Goal: Information Seeking & Learning: Learn about a topic

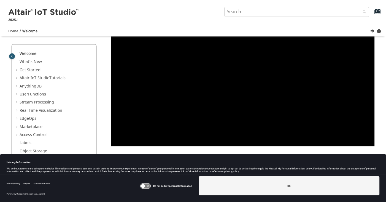
scroll to position [110, 0]
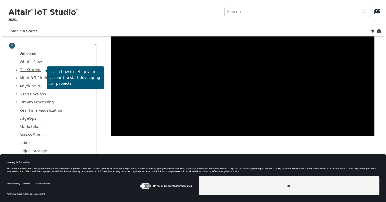
click at [31, 70] on link "Get Started" at bounding box center [30, 70] width 21 height 6
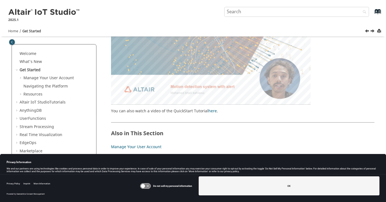
scroll to position [60, 0]
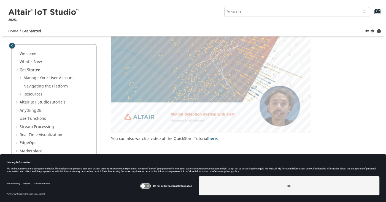
click at [111, 132] on area at bounding box center [111, 132] width 0 height 0
click at [25, 93] on link "Resources" at bounding box center [32, 94] width 19 height 6
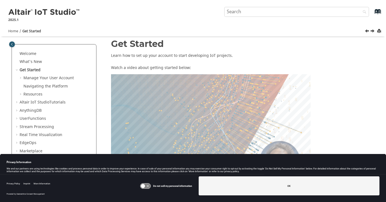
scroll to position [0, 0]
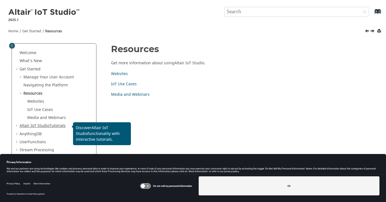
click at [26, 126] on span "Altair IoT Studio" at bounding box center [35, 126] width 30 height 6
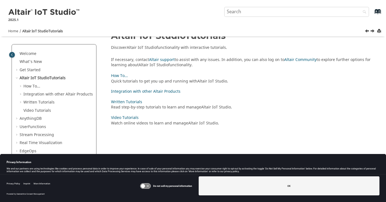
scroll to position [24, 0]
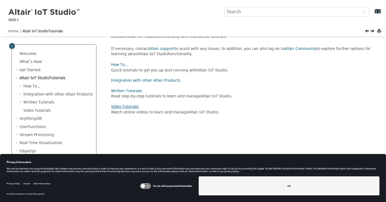
click at [126, 106] on link "Video Tutorials" at bounding box center [125, 107] width 28 height 6
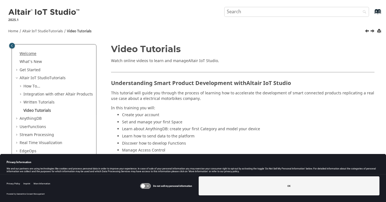
click at [27, 56] on link "Welcome" at bounding box center [28, 54] width 17 height 6
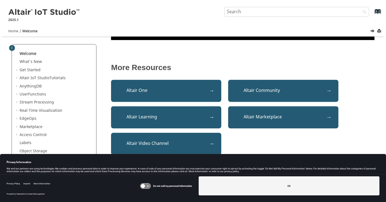
scroll to position [211, 0]
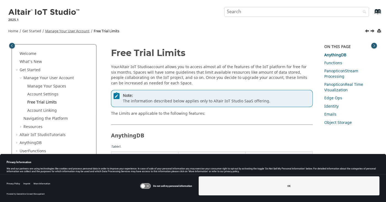
click at [67, 29] on link "Manage Your User Account" at bounding box center [67, 31] width 44 height 5
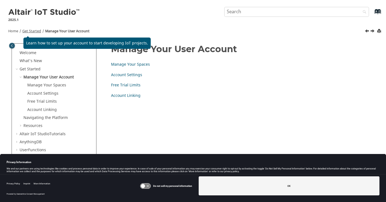
click at [28, 30] on link "Get Started" at bounding box center [31, 31] width 19 height 5
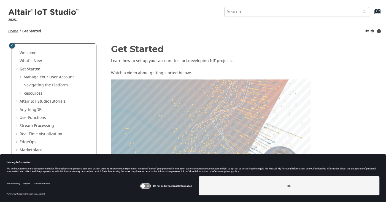
click at [14, 31] on span "Home" at bounding box center [13, 31] width 10 height 5
